Goal: Navigation & Orientation: Go to known website

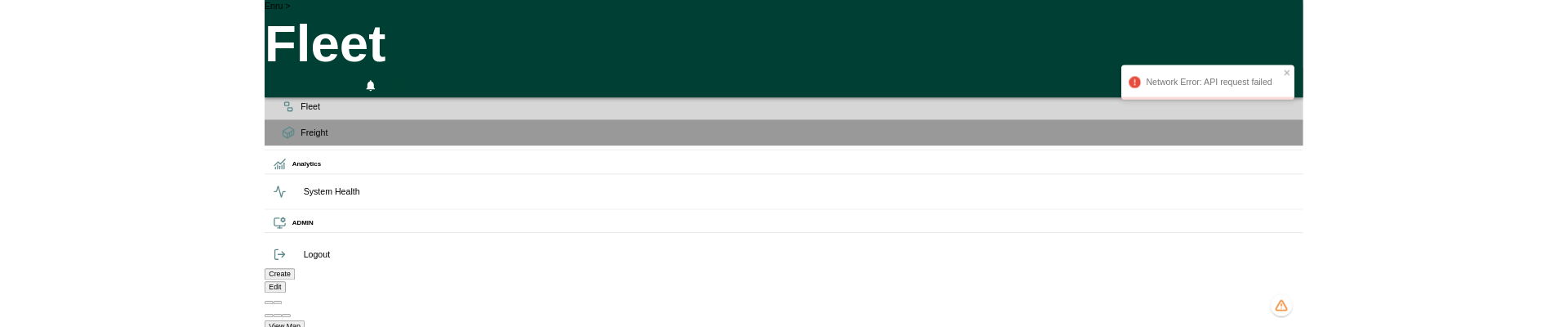
scroll to position [0, 45228]
